Goal: Navigation & Orientation: Find specific page/section

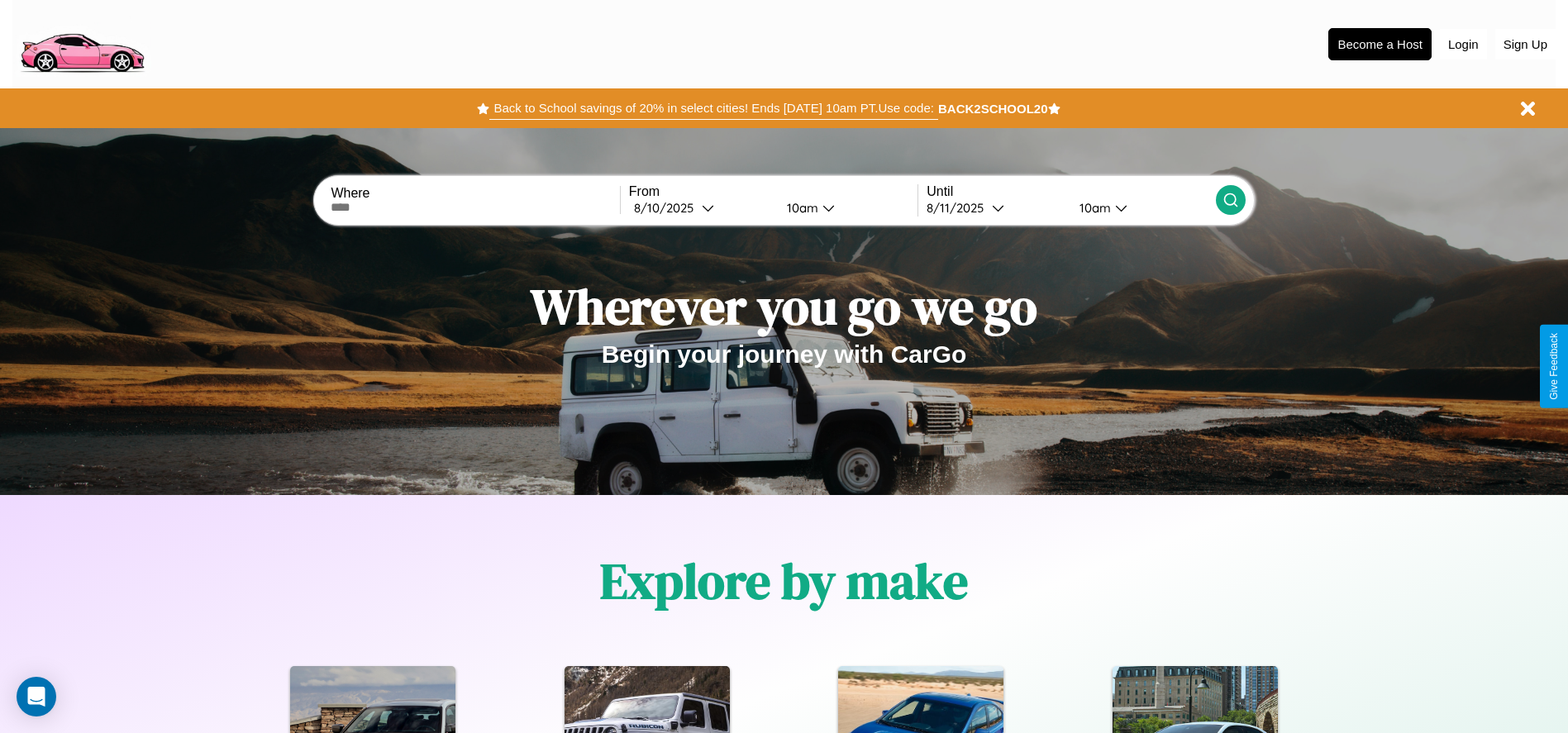
click at [713, 108] on button "Back to School savings of 20% in select cities! Ends [DATE] 10am PT. Use code:" at bounding box center [713, 108] width 448 height 23
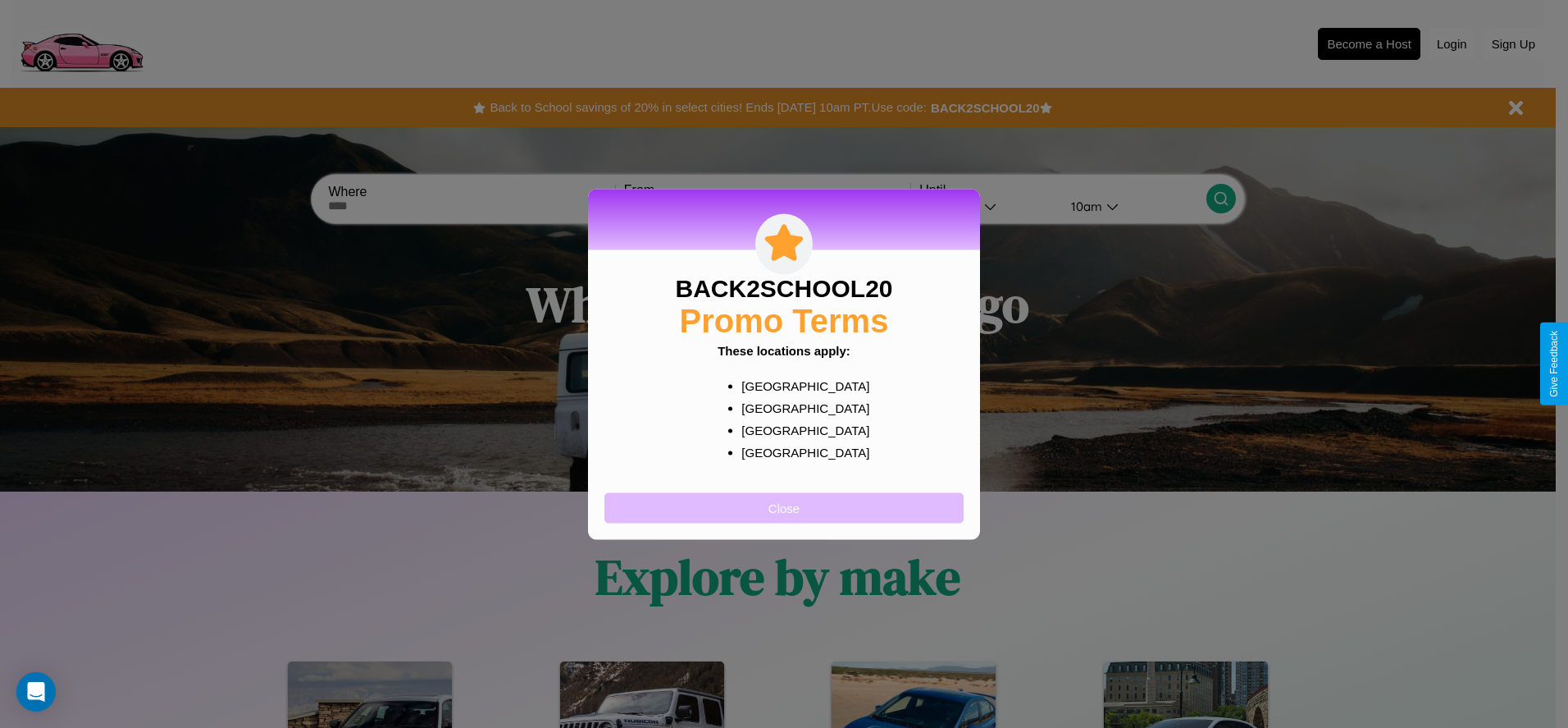
click at [784, 507] on button "Close" at bounding box center [783, 507] width 359 height 30
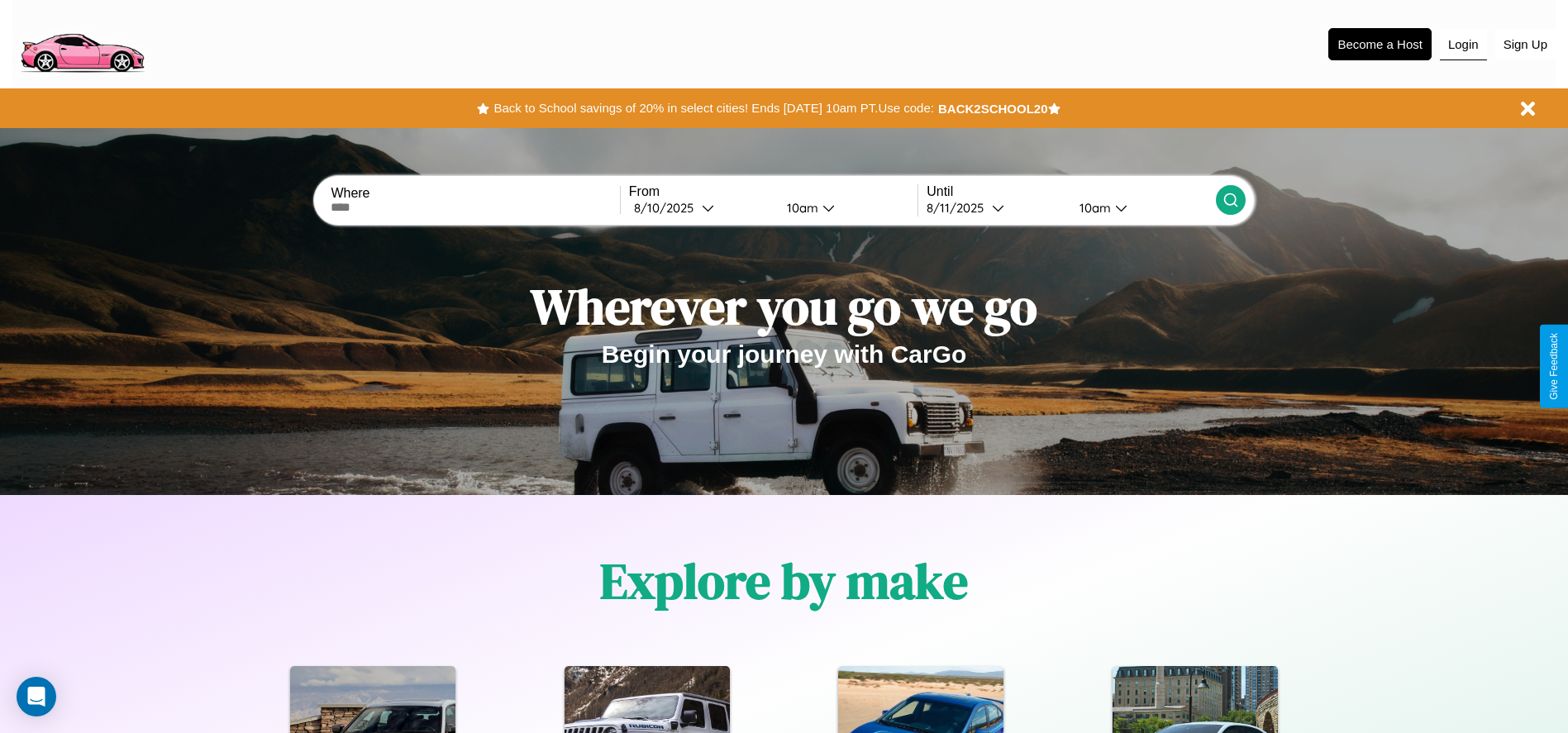
click at [1463, 44] on button "Login" at bounding box center [1463, 45] width 47 height 32
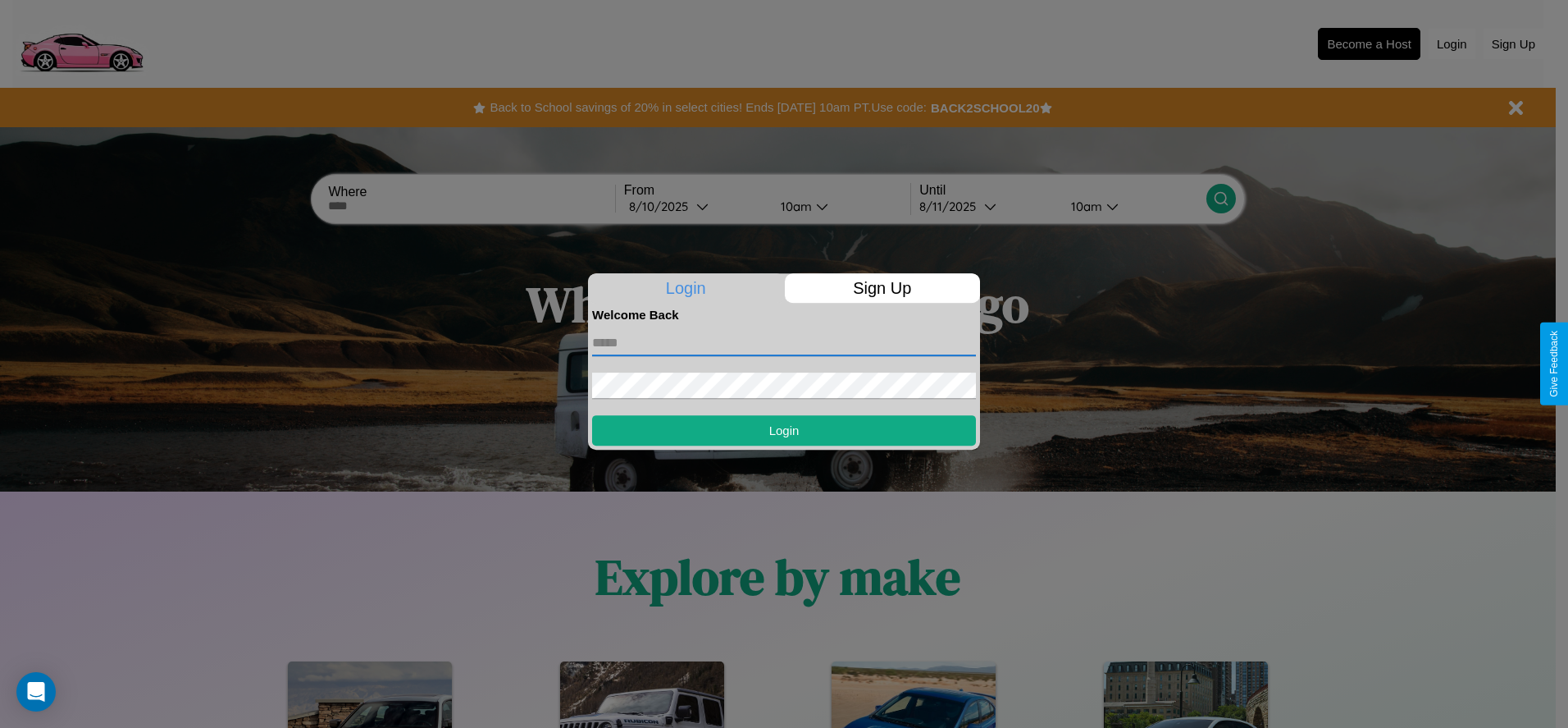
click at [784, 342] on input "text" at bounding box center [784, 342] width 384 height 26
type input "**********"
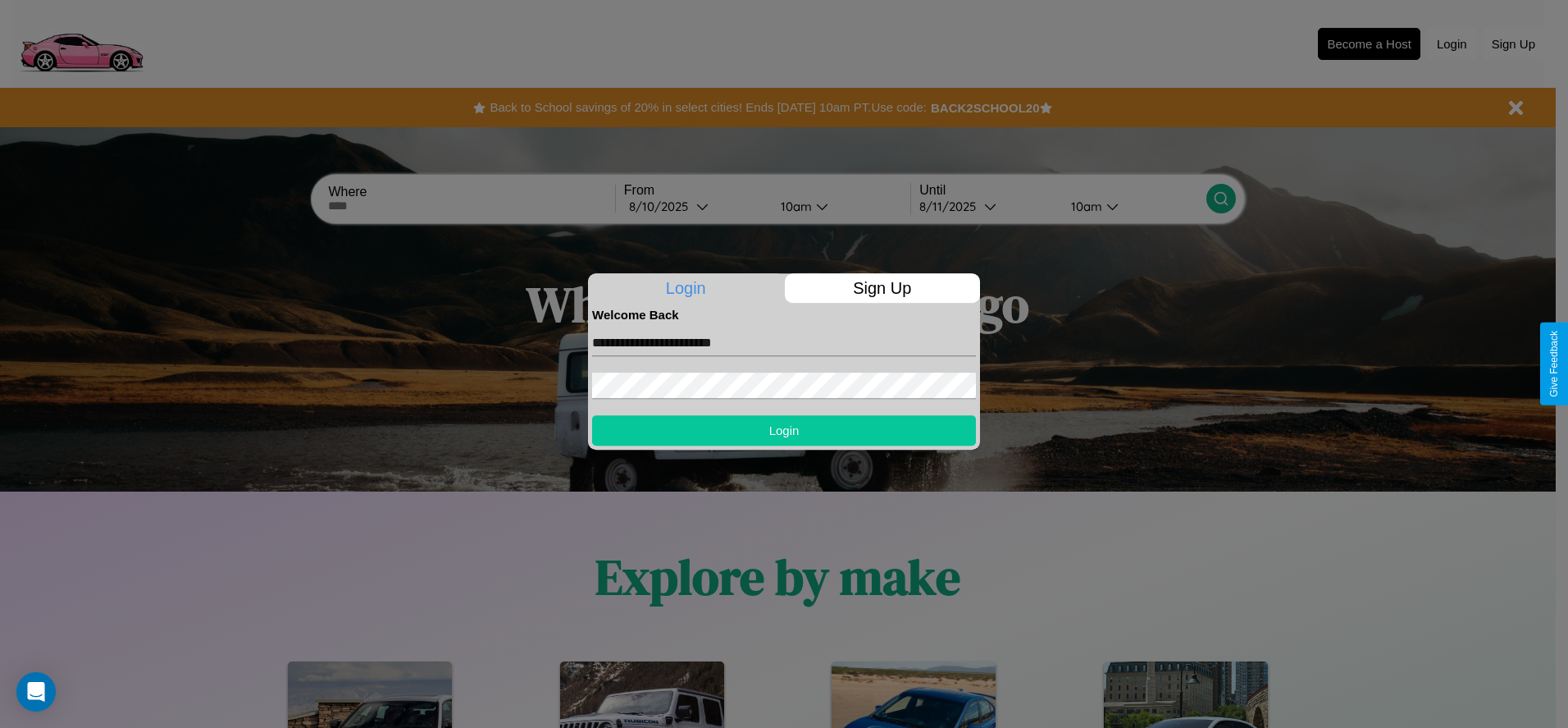
click at [784, 430] on button "Login" at bounding box center [784, 430] width 384 height 30
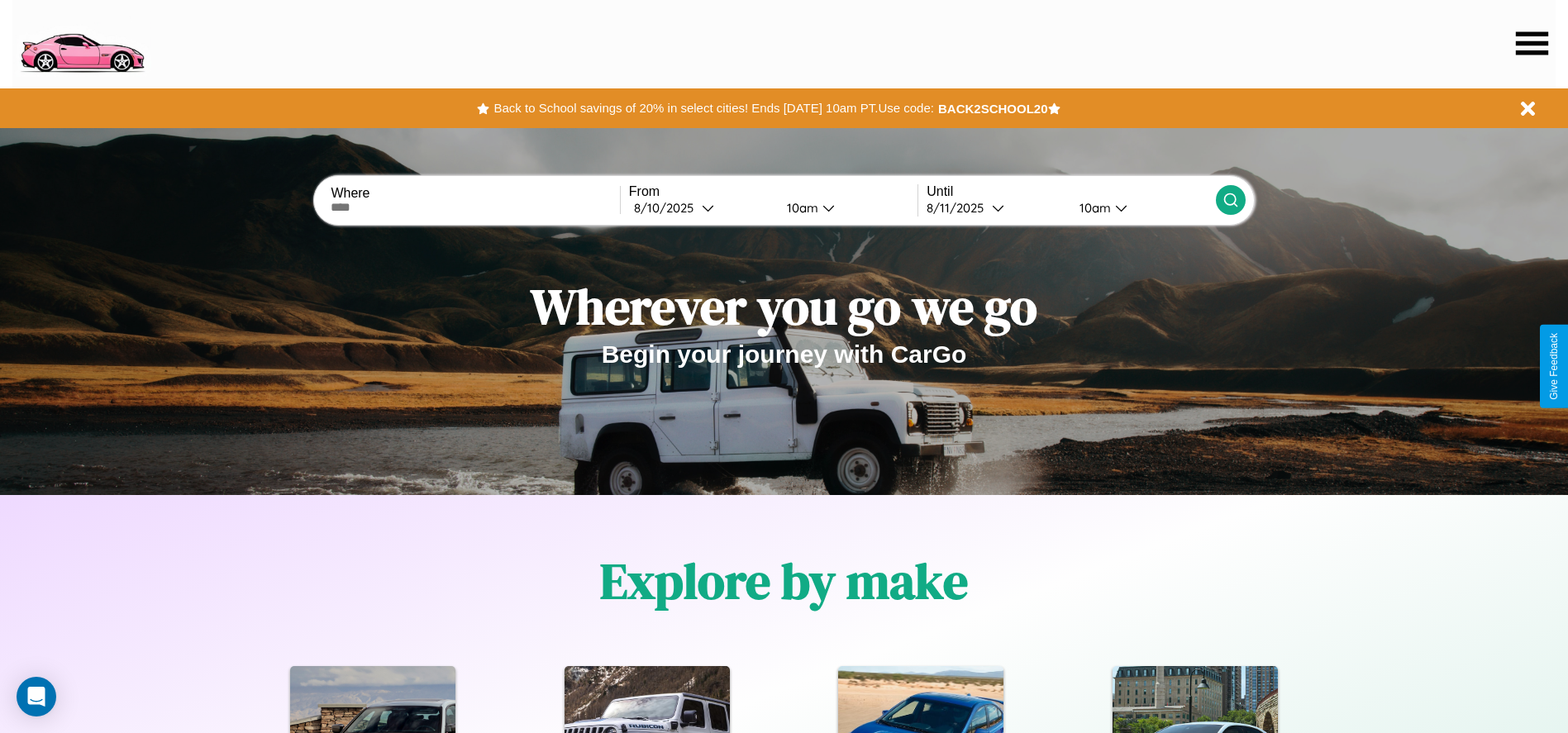
click at [1531, 43] on icon at bounding box center [1532, 43] width 33 height 23
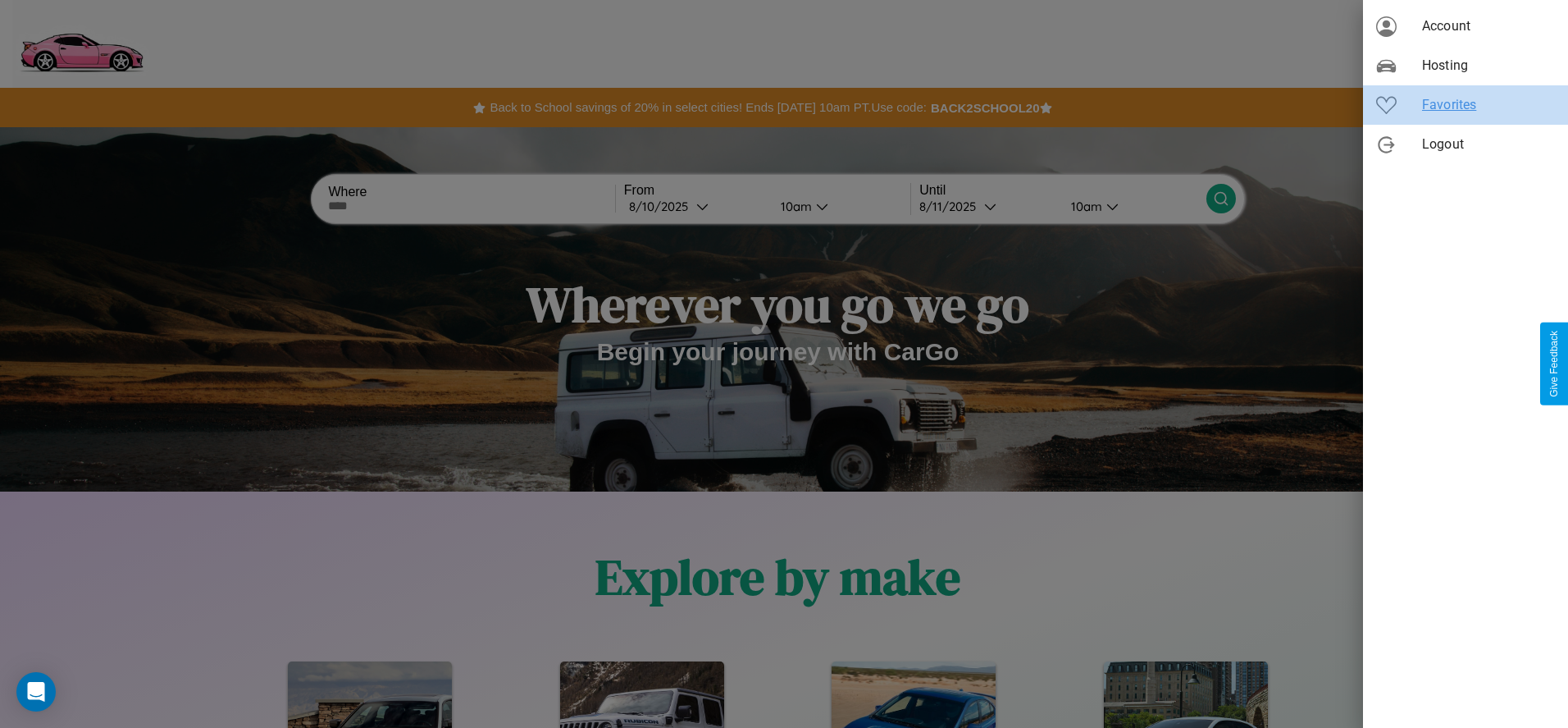
click at [1466, 105] on span "Favorites" at bounding box center [1489, 104] width 133 height 19
